Goal: Information Seeking & Learning: Learn about a topic

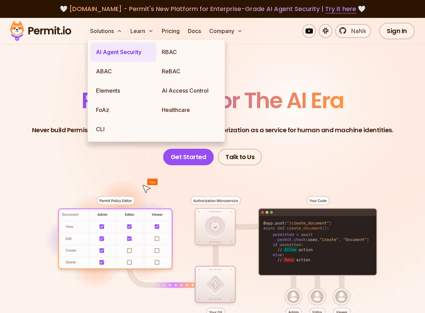
click at [123, 52] on span "AI Agent Security" at bounding box center [118, 52] width 45 height 7
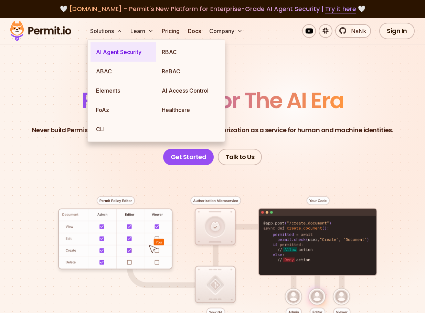
click at [123, 52] on span "AI Agent Security" at bounding box center [118, 52] width 45 height 7
